Goal: Information Seeking & Learning: Learn about a topic

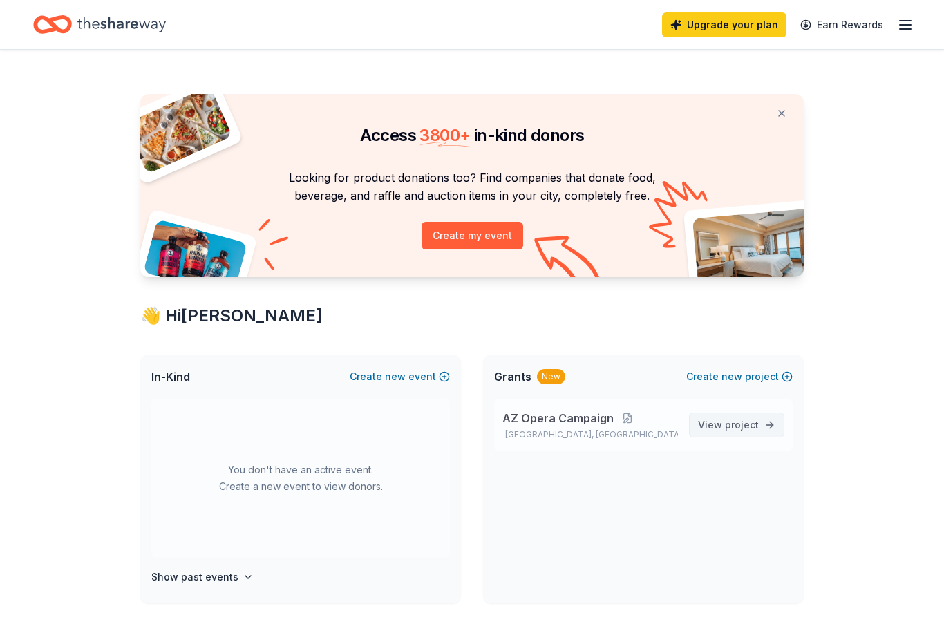
click at [741, 435] on link "View project" at bounding box center [736, 425] width 95 height 25
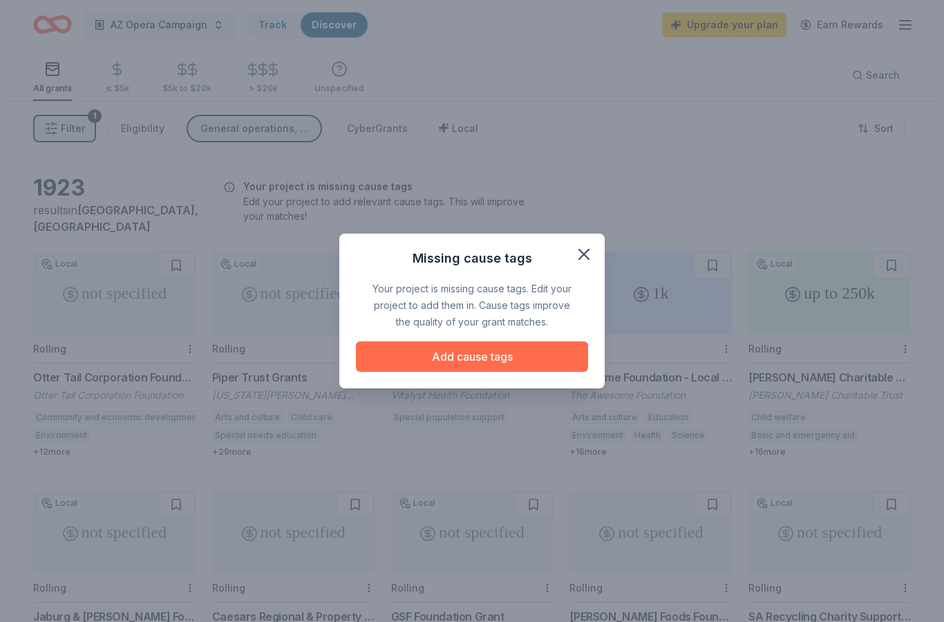
click at [438, 360] on button "Add cause tags" at bounding box center [472, 357] width 232 height 30
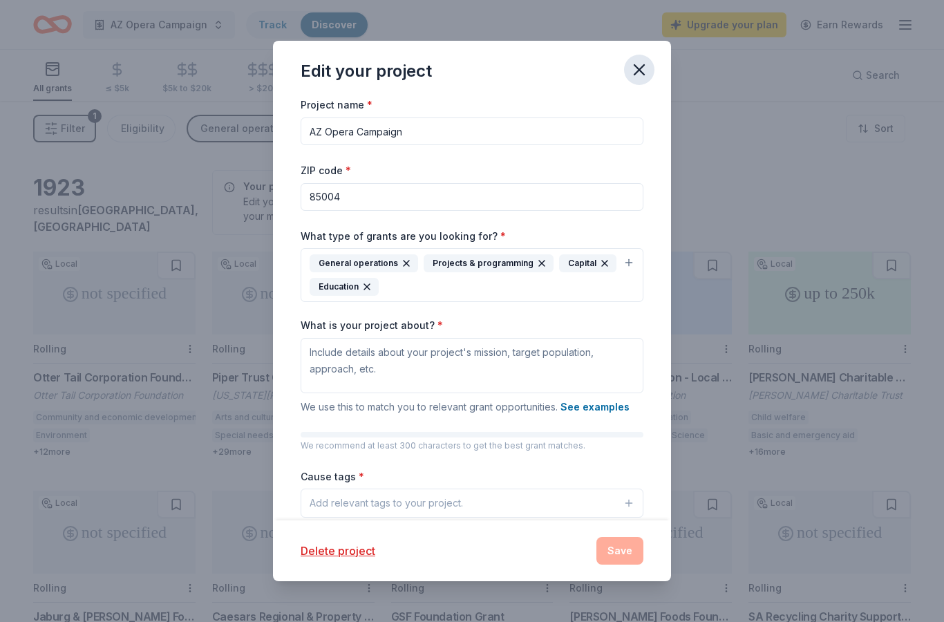
click at [637, 70] on icon "button" at bounding box center [639, 69] width 19 height 19
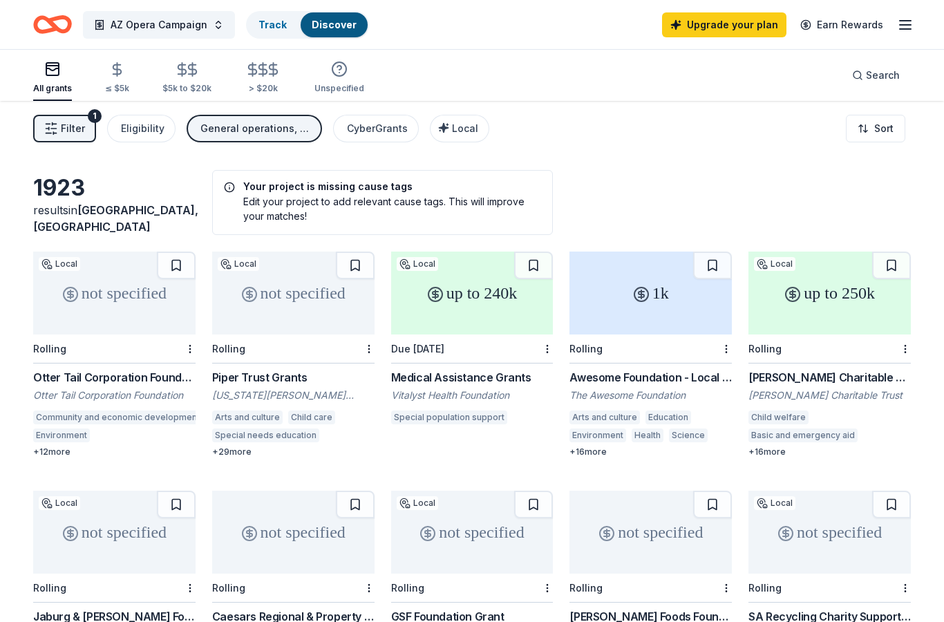
click at [650, 447] on div "+ 16 more" at bounding box center [651, 452] width 162 height 11
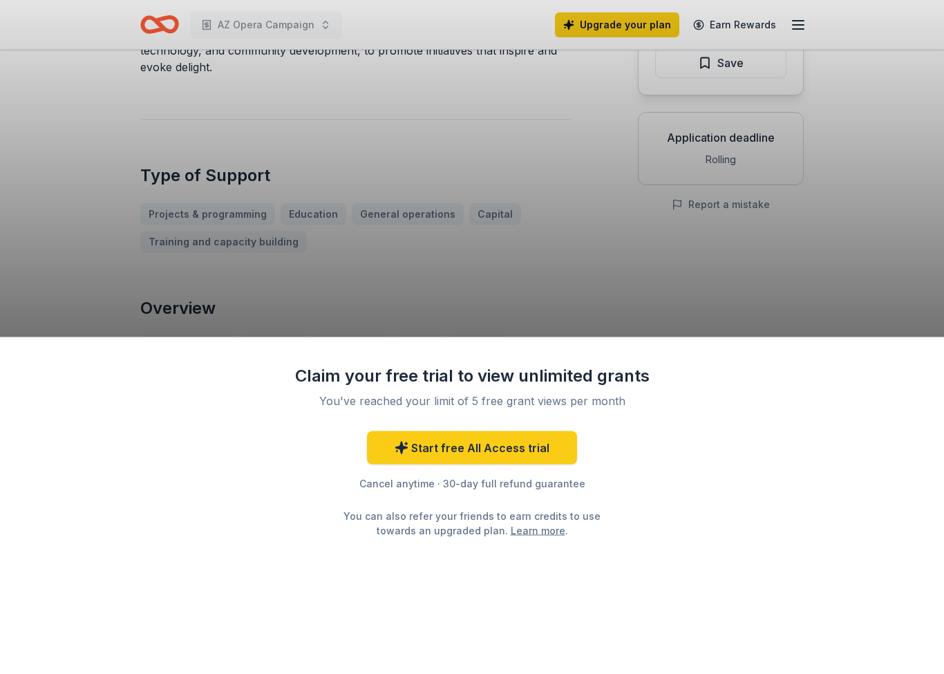
scroll to position [200, 0]
click at [814, 357] on div "Claim your free trial to view unlimited grants You've reached your limit of 5 f…" at bounding box center [472, 505] width 944 height 337
click at [786, 430] on div "Claim your free trial to view unlimited grants You've reached your limit of 5 f…" at bounding box center [472, 505] width 944 height 337
click at [868, 277] on div "Claim your free trial to view unlimited grants You've reached your limit of 5 f…" at bounding box center [472, 337] width 944 height 674
click at [882, 226] on div "Claim your free trial to view unlimited grants You've reached your limit of 5 f…" at bounding box center [472, 337] width 944 height 674
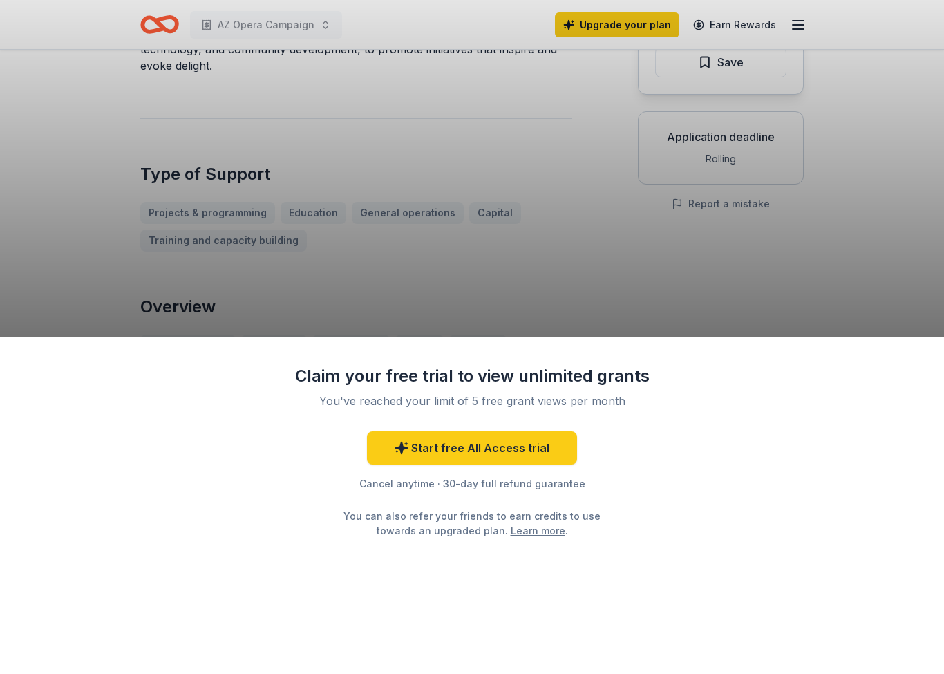
click at [843, 251] on div "Claim your free trial to view unlimited grants You've reached your limit of 5 f…" at bounding box center [472, 337] width 944 height 674
click at [842, 251] on div "Claim your free trial to view unlimited grants You've reached your limit of 5 f…" at bounding box center [472, 337] width 944 height 674
click at [804, 30] on div "Claim your free trial to view unlimited grants You've reached your limit of 5 f…" at bounding box center [472, 337] width 944 height 674
click at [902, 286] on div "Claim your free trial to view unlimited grants You've reached your limit of 5 f…" at bounding box center [472, 337] width 944 height 674
click at [901, 286] on div "Claim your free trial to view unlimited grants You've reached your limit of 5 f…" at bounding box center [472, 337] width 944 height 674
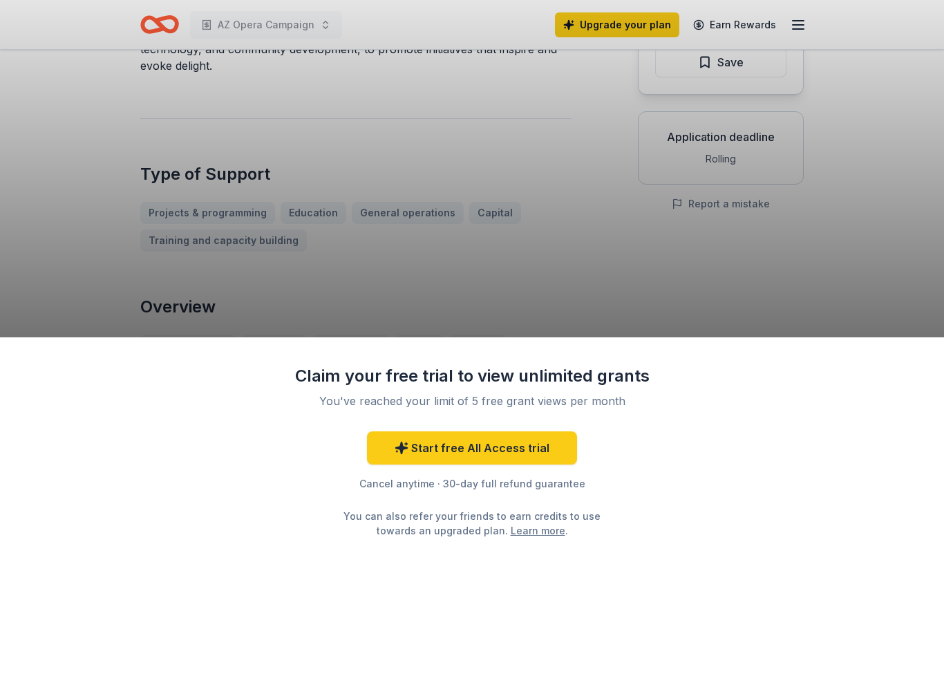
click at [86, 256] on div "Claim your free trial to view unlimited grants You've reached your limit of 5 f…" at bounding box center [472, 337] width 944 height 674
click at [65, 198] on div "Claim your free trial to view unlimited grants You've reached your limit of 5 f…" at bounding box center [472, 337] width 944 height 674
click at [878, 312] on div "Claim your free trial to view unlimited grants You've reached your limit of 5 f…" at bounding box center [472, 337] width 944 height 674
click at [877, 311] on div "Claim your free trial to view unlimited grants You've reached your limit of 5 f…" at bounding box center [472, 337] width 944 height 674
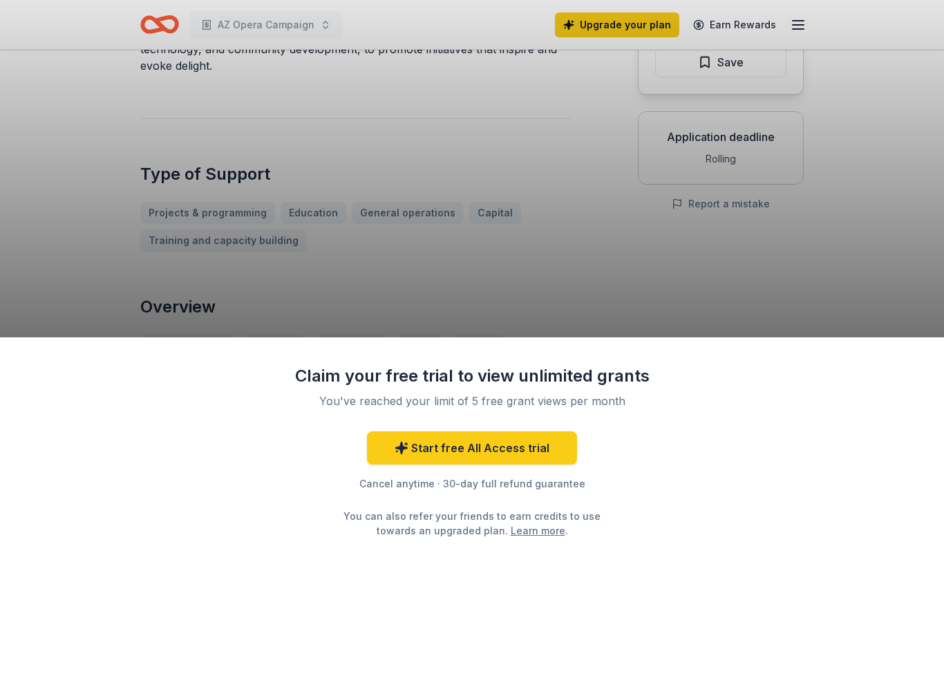
click at [867, 317] on div "Claim your free trial to view unlimited grants You've reached your limit of 5 f…" at bounding box center [472, 337] width 944 height 674
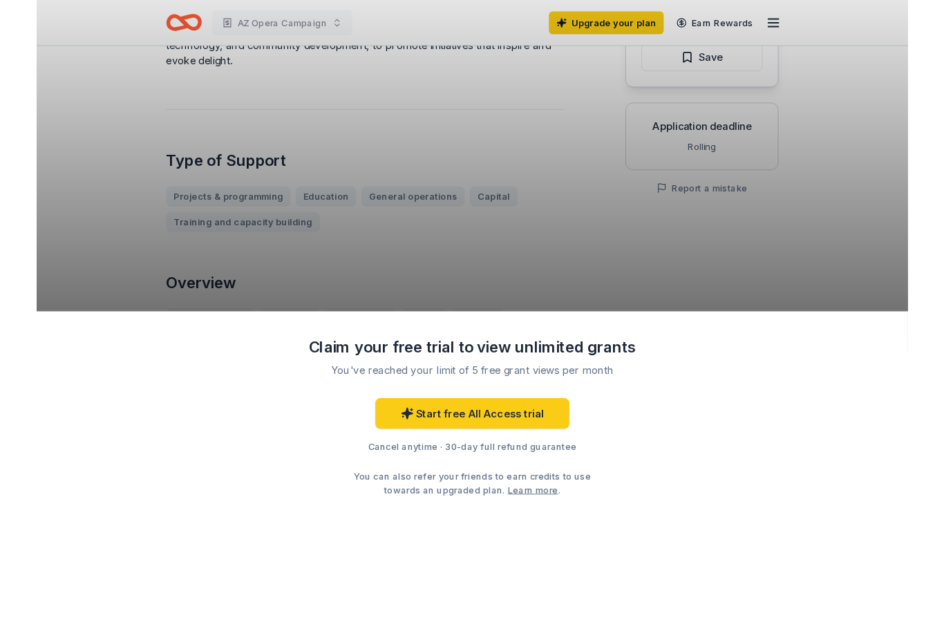
scroll to position [255, 0]
